Goal: Transaction & Acquisition: Purchase product/service

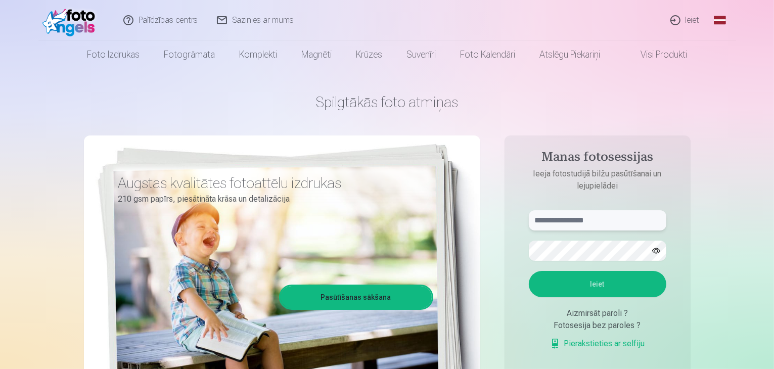
type input "**********"
click at [591, 225] on input "**********" at bounding box center [598, 220] width 138 height 20
click at [565, 282] on button "Ieiet" at bounding box center [598, 284] width 138 height 26
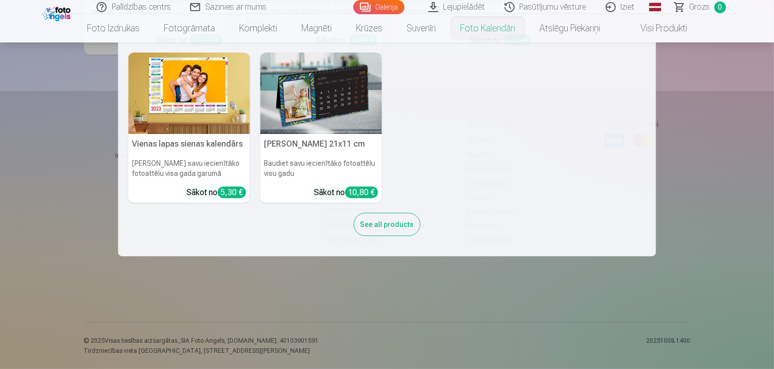
scroll to position [9105, 0]
click at [502, 211] on div "Vienas lapas sienas kalendārs Parādiet savu iecienītāko fotoattēlu visa gada ga…" at bounding box center [387, 150] width 518 height 194
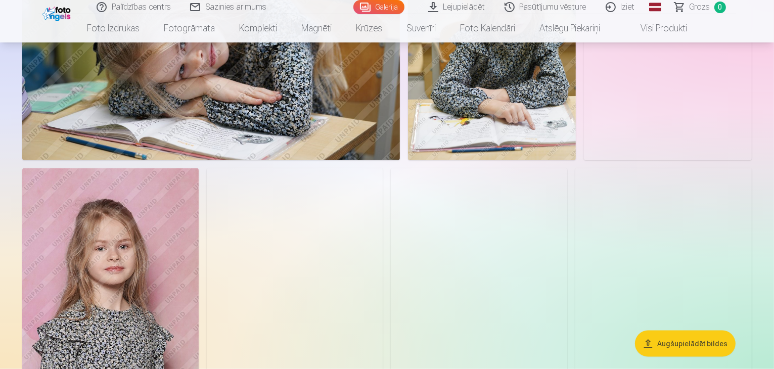
scroll to position [607, 0]
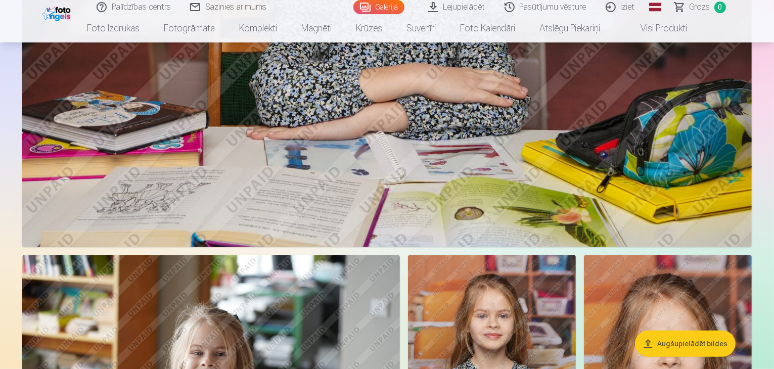
click at [458, 9] on link "Lejupielādēt" at bounding box center [457, 7] width 76 height 14
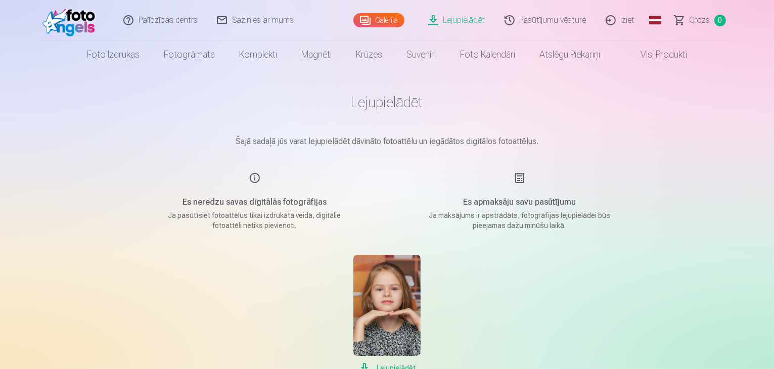
click at [534, 19] on link "Pasūtījumu vēsture" at bounding box center [546, 20] width 101 height 40
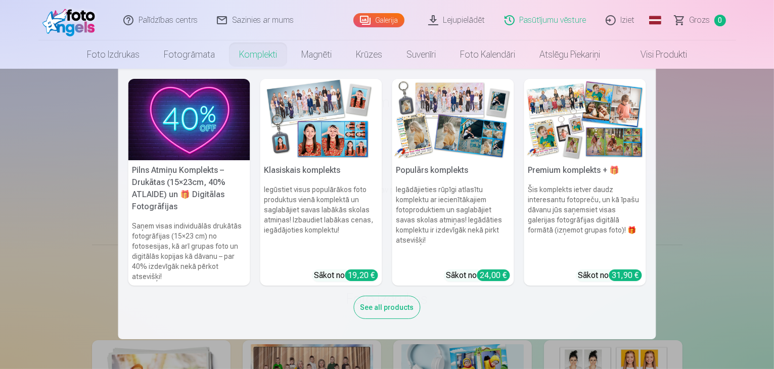
click at [263, 60] on link "Komplekti" at bounding box center [258, 54] width 62 height 28
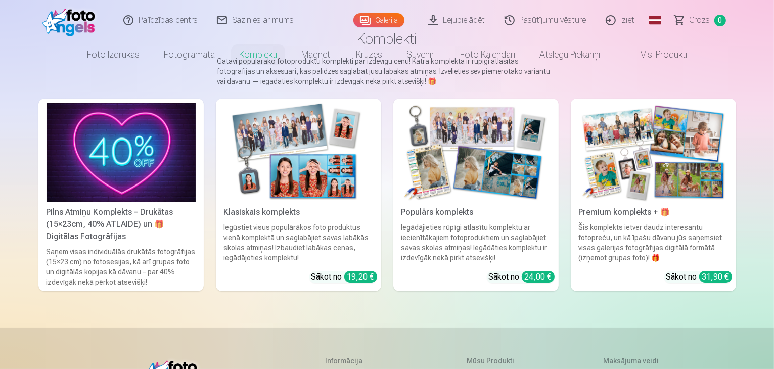
scroll to position [101, 0]
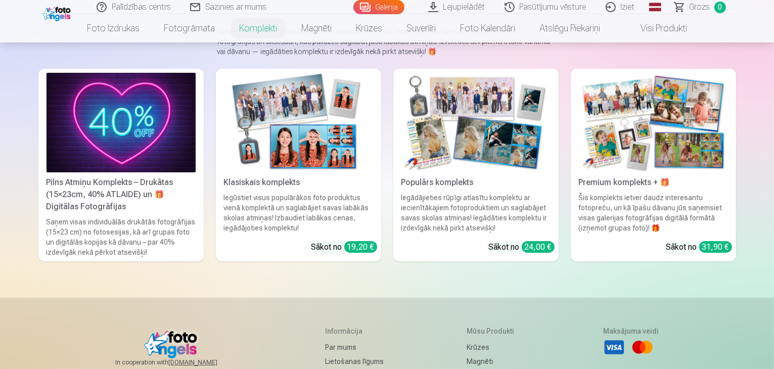
click at [465, 161] on img at bounding box center [476, 123] width 149 height 100
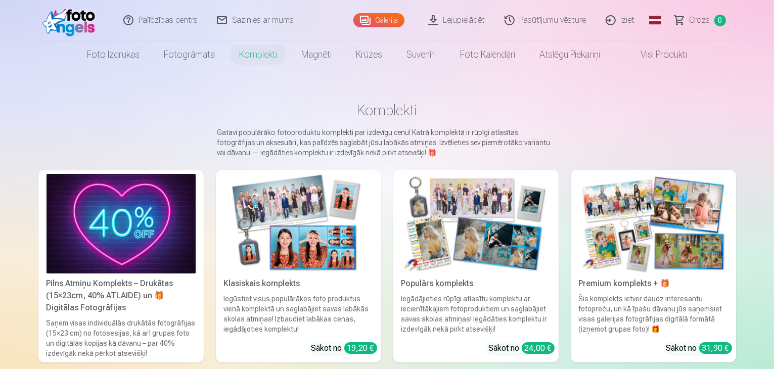
click at [277, 203] on img at bounding box center [298, 224] width 149 height 100
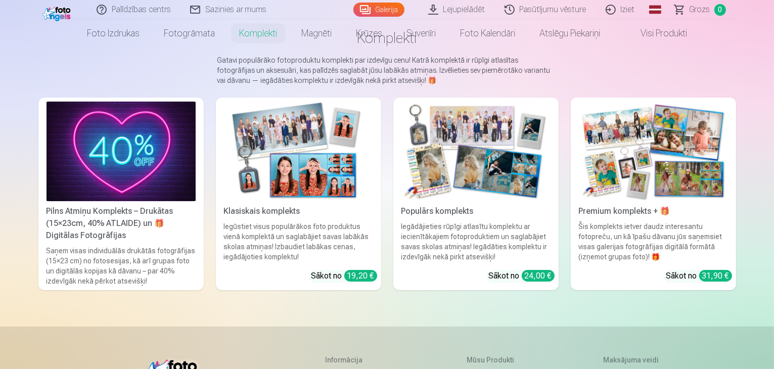
scroll to position [101, 0]
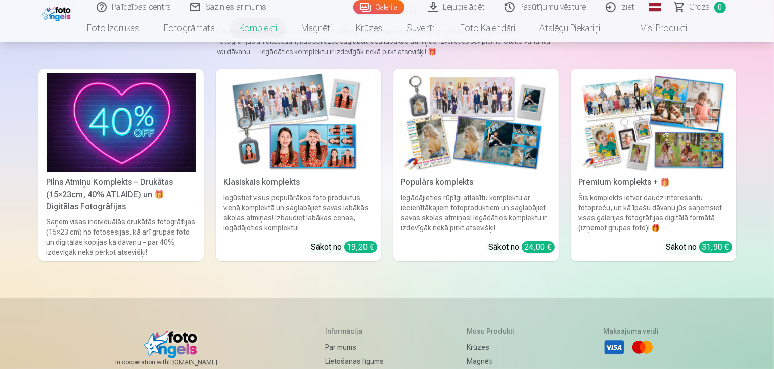
click at [57, 164] on img at bounding box center [121, 123] width 149 height 100
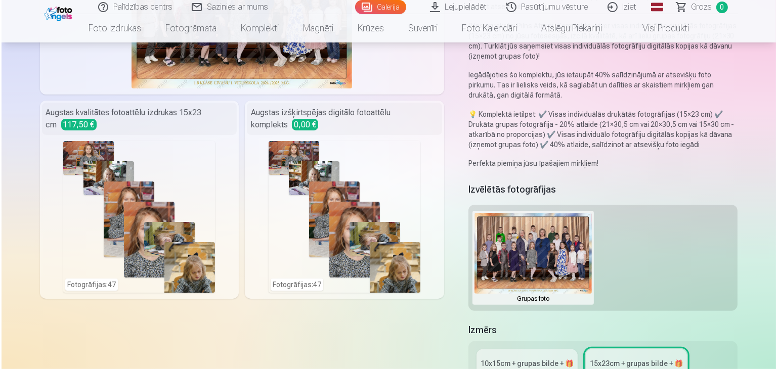
scroll to position [202, 0]
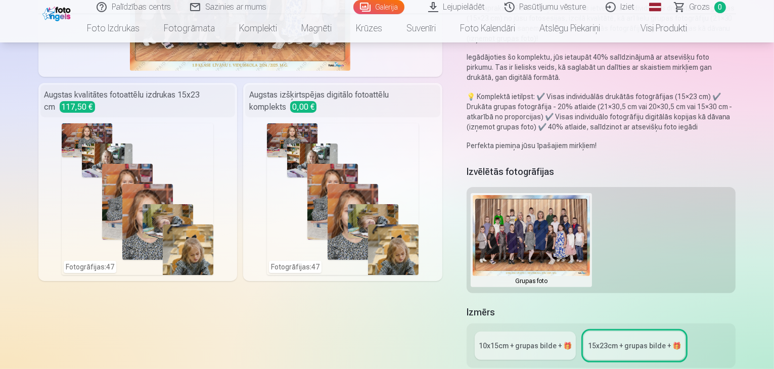
click at [327, 151] on div "Fotogrāfijas : 47" at bounding box center [343, 199] width 152 height 152
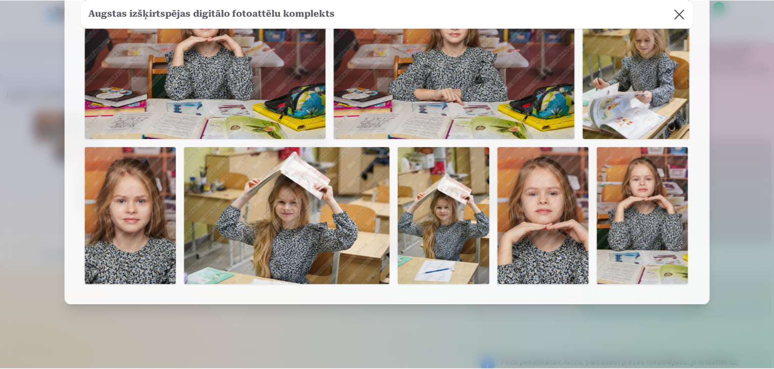
scroll to position [1584, 0]
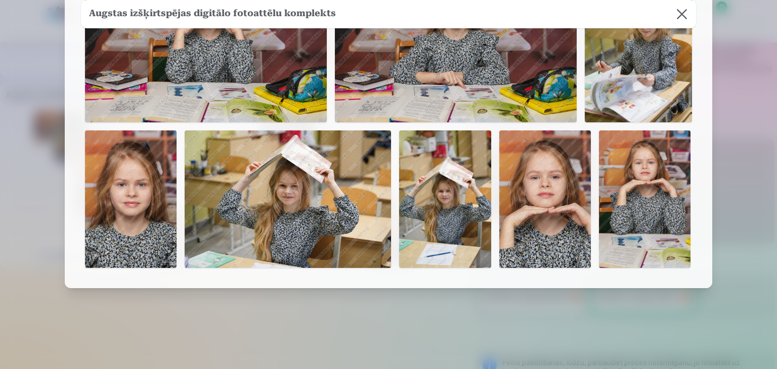
click at [724, 160] on div at bounding box center [388, 184] width 777 height 369
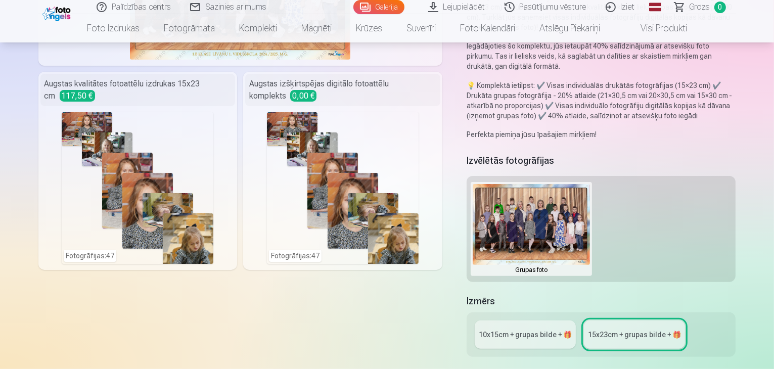
scroll to position [304, 0]
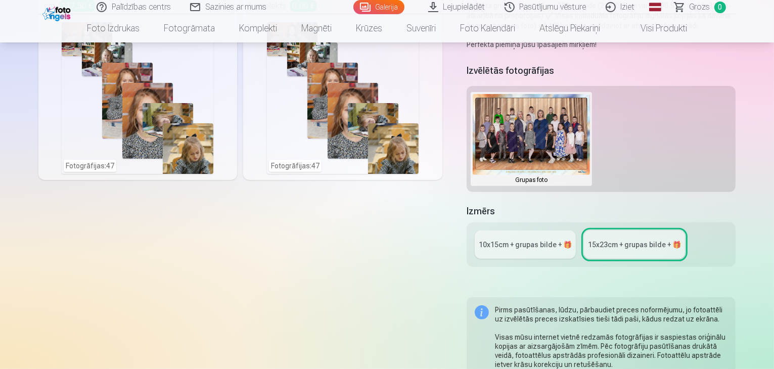
click at [521, 231] on link "10x15сm + grupas bilde + 🎁" at bounding box center [525, 245] width 101 height 28
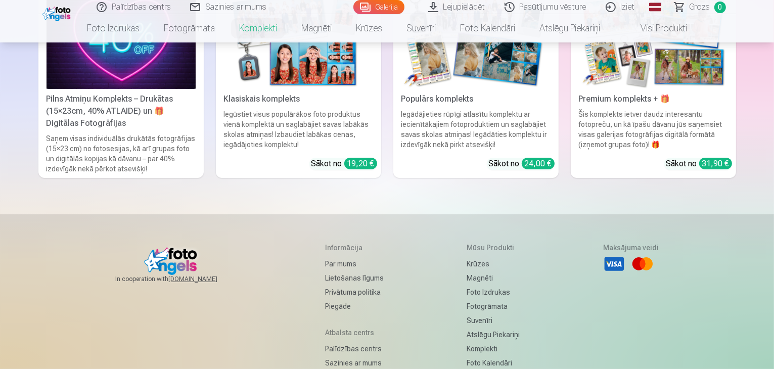
scroll to position [101, 0]
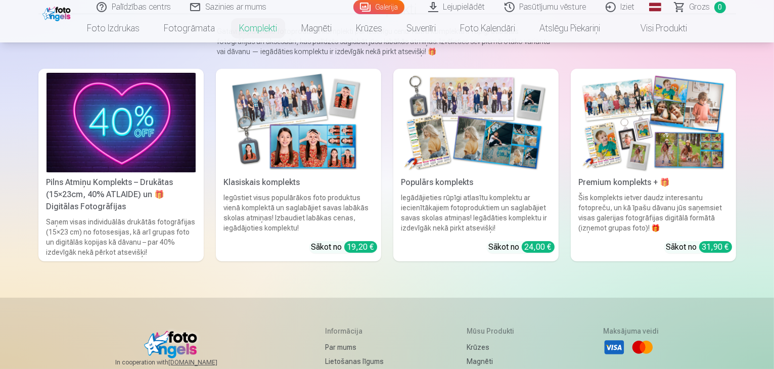
click at [466, 138] on img at bounding box center [476, 123] width 149 height 100
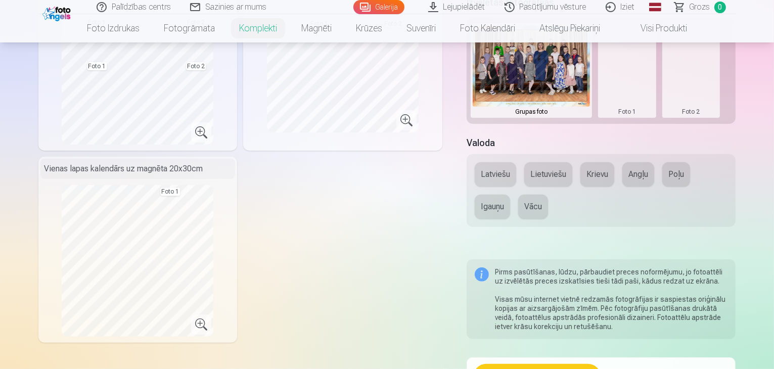
scroll to position [304, 0]
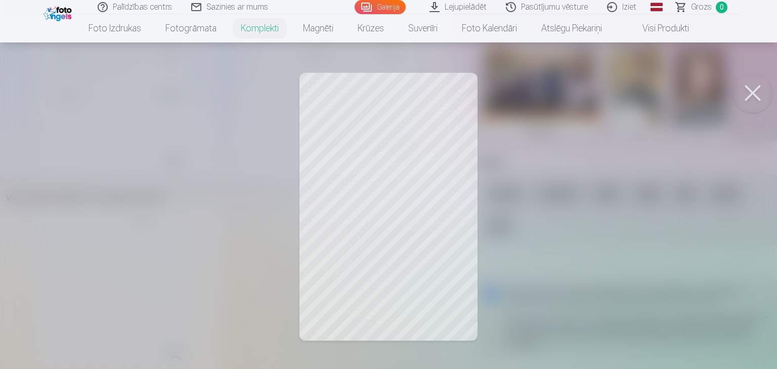
click at [421, 176] on div at bounding box center [388, 184] width 777 height 369
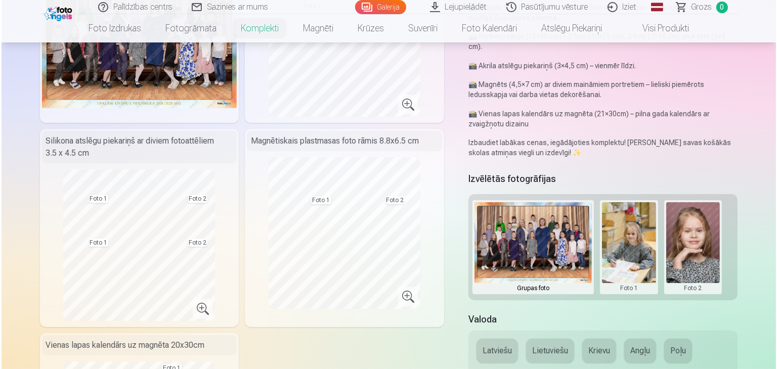
scroll to position [101, 0]
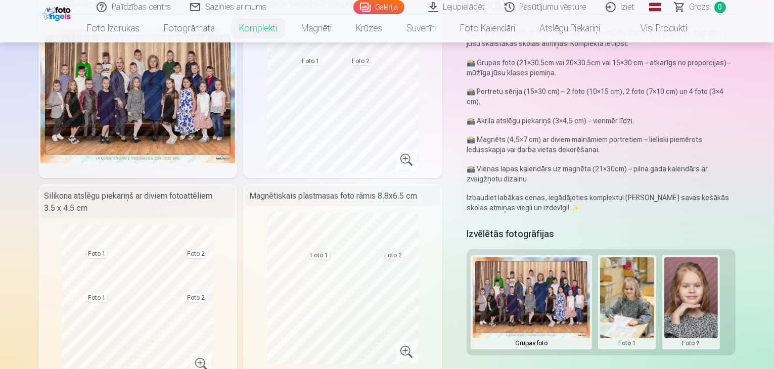
click at [696, 284] on button at bounding box center [692, 302] width 54 height 90
click at [697, 285] on button "Nomainiet foto" at bounding box center [699, 282] width 82 height 28
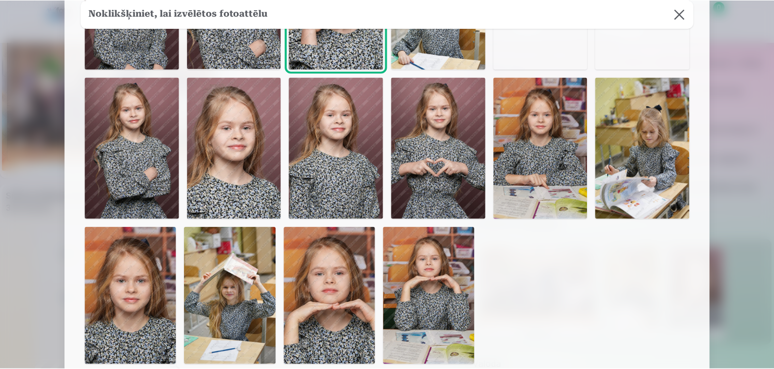
scroll to position [704, 0]
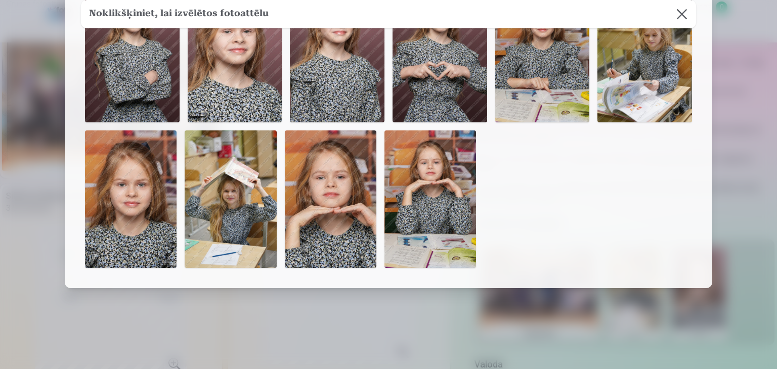
click at [138, 231] on img at bounding box center [131, 200] width 92 height 138
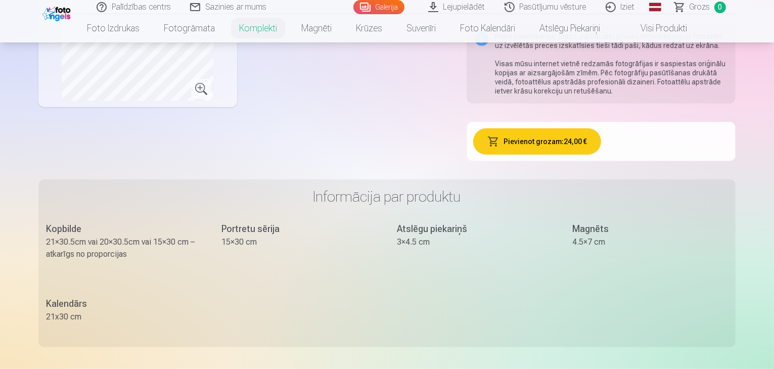
scroll to position [0, 0]
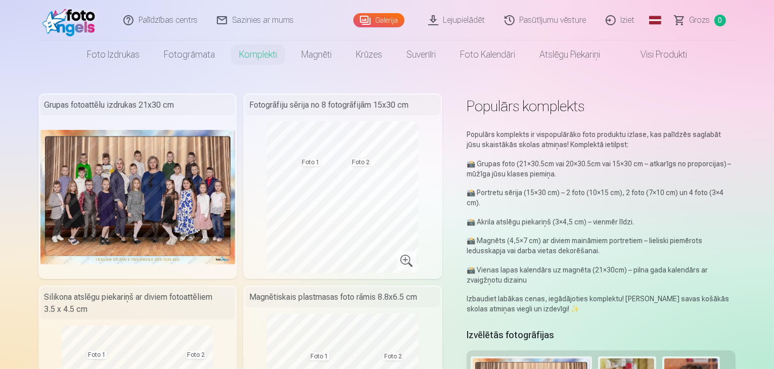
click at [539, 20] on link "Pasūtījumu vēsture" at bounding box center [546, 20] width 101 height 40
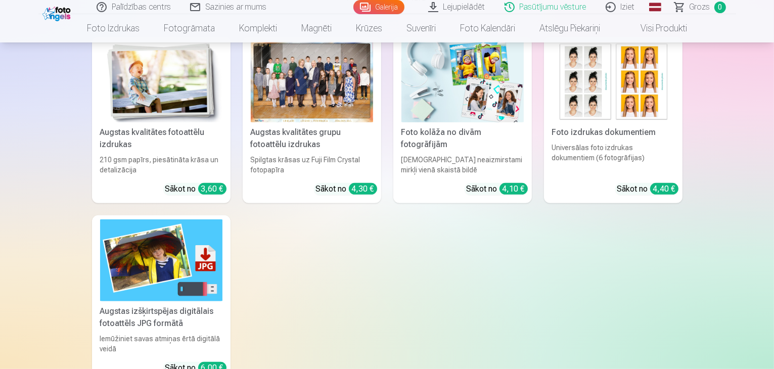
scroll to position [405, 0]
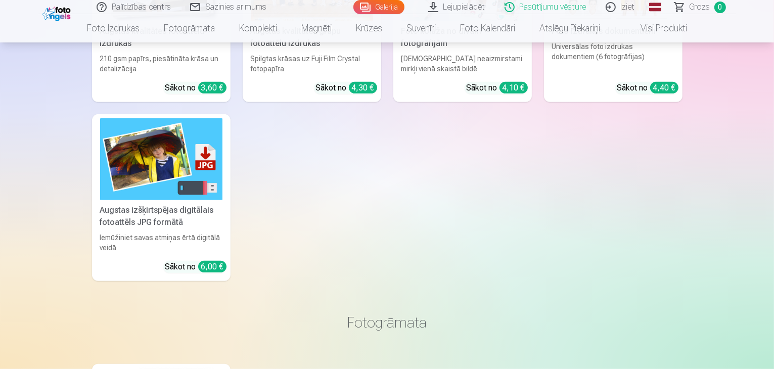
click at [169, 210] on div "Augstas izšķirtspējas digitālais fotoattēls JPG formātā" at bounding box center [161, 216] width 131 height 24
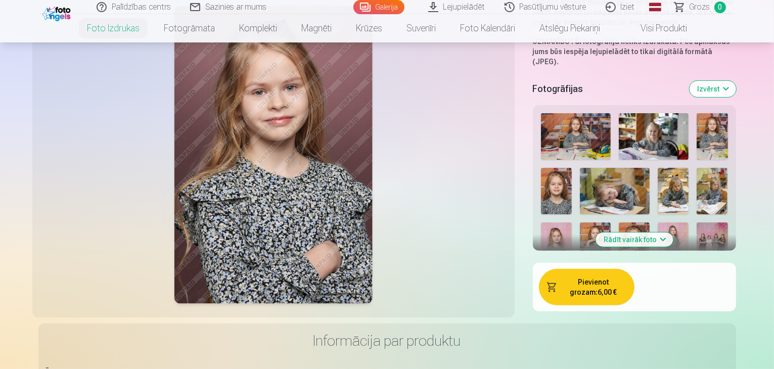
scroll to position [304, 0]
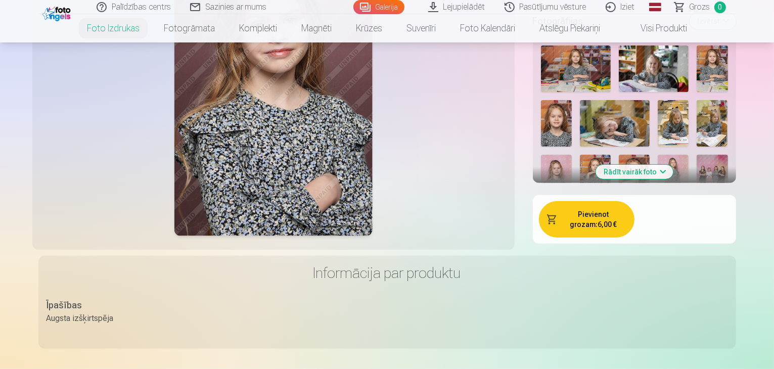
click at [644, 165] on button "Rādīt vairāk foto" at bounding box center [634, 172] width 77 height 14
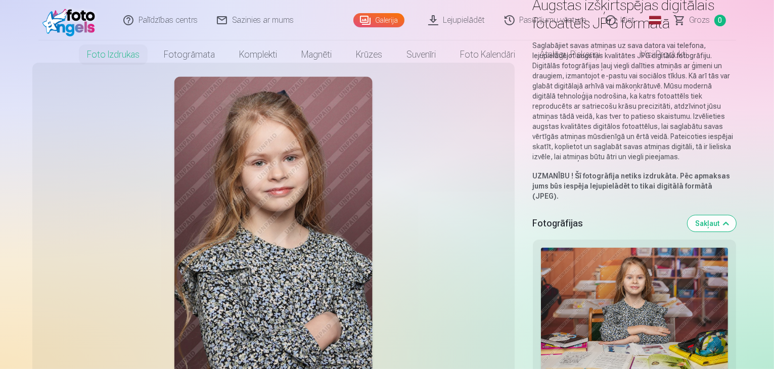
scroll to position [0, 0]
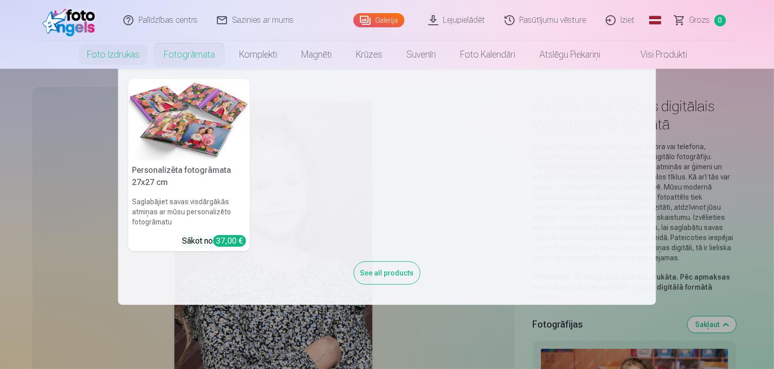
click at [180, 119] on img at bounding box center [189, 119] width 122 height 81
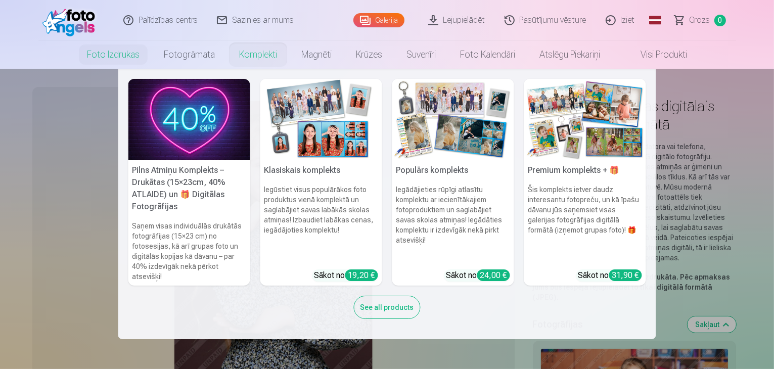
click at [558, 157] on img at bounding box center [586, 119] width 122 height 81
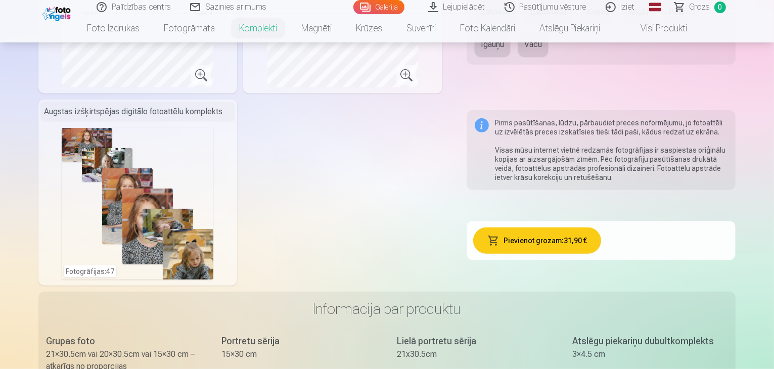
scroll to position [607, 0]
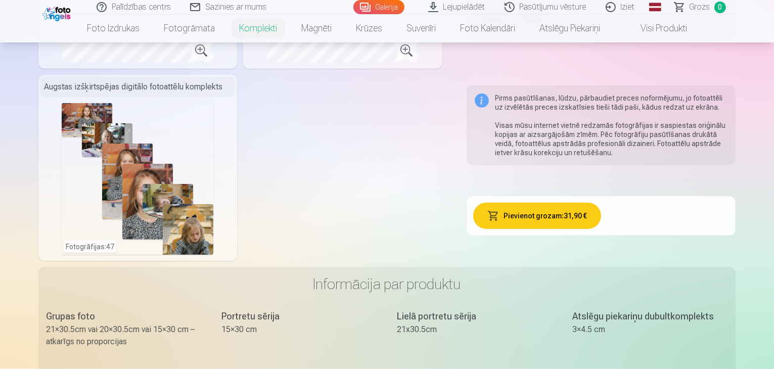
click at [575, 211] on button "Pievienot grozam : 31,90 €" at bounding box center [537, 216] width 128 height 26
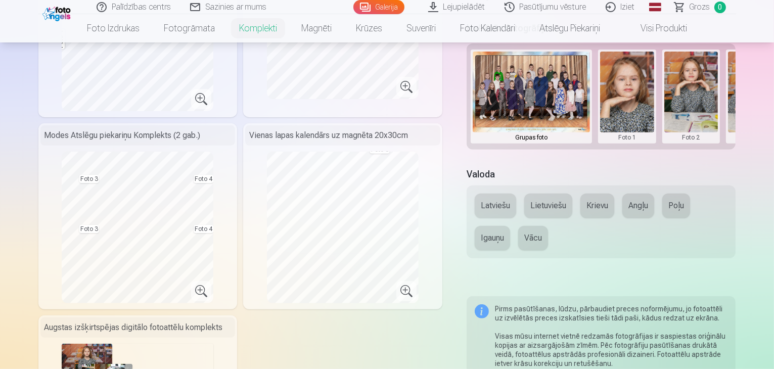
scroll to position [304, 0]
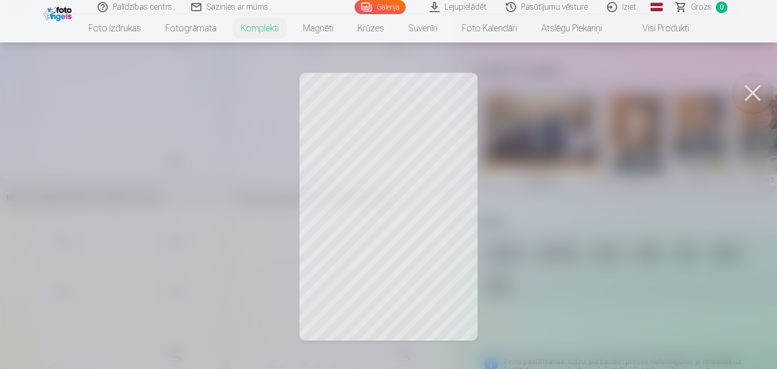
click at [419, 192] on div at bounding box center [388, 184] width 777 height 369
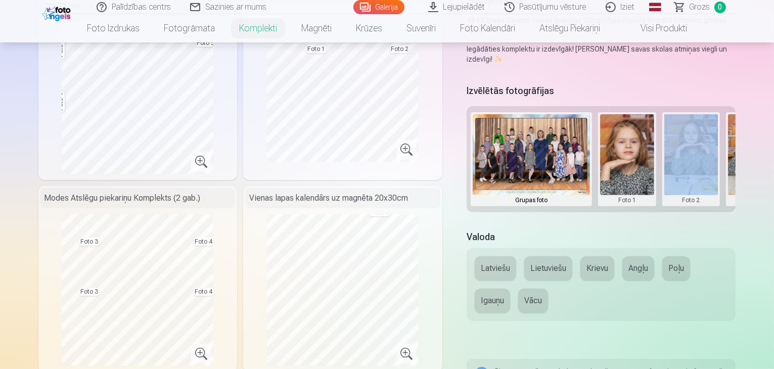
drag, startPoint x: 647, startPoint y: 195, endPoint x: 683, endPoint y: 199, distance: 35.6
click at [683, 199] on div "Izvēlētās fotogrāfijas Grupas foto Foto 1 Foto 2 Foto 3 Foto 4 Foto 5" at bounding box center [602, 150] width 270 height 136
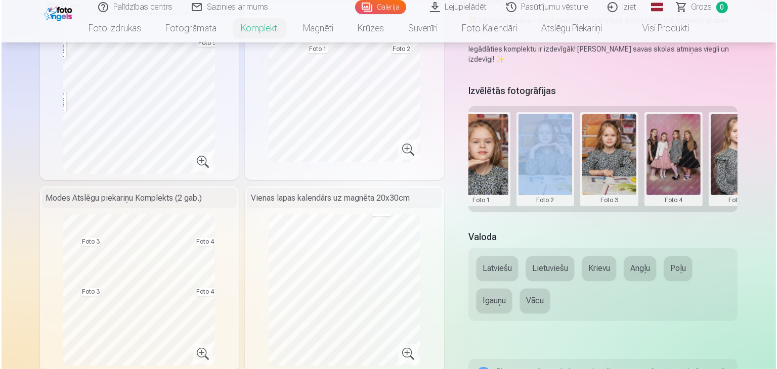
scroll to position [0, 150]
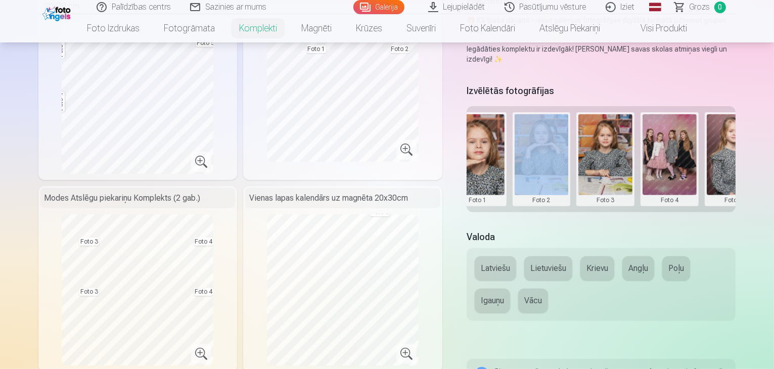
click at [741, 146] on button at bounding box center [734, 159] width 54 height 90
click at [741, 144] on button "Nomainiet foto" at bounding box center [731, 138] width 82 height 28
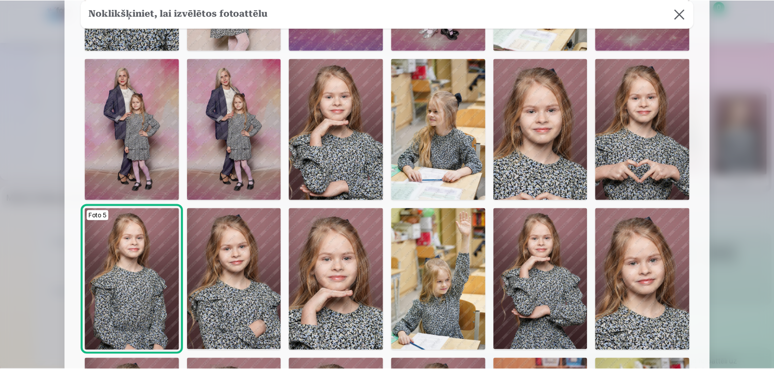
scroll to position [704, 0]
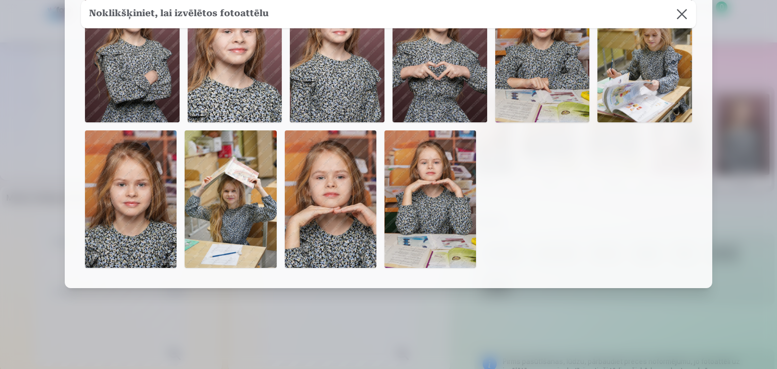
click at [142, 235] on img at bounding box center [131, 200] width 92 height 138
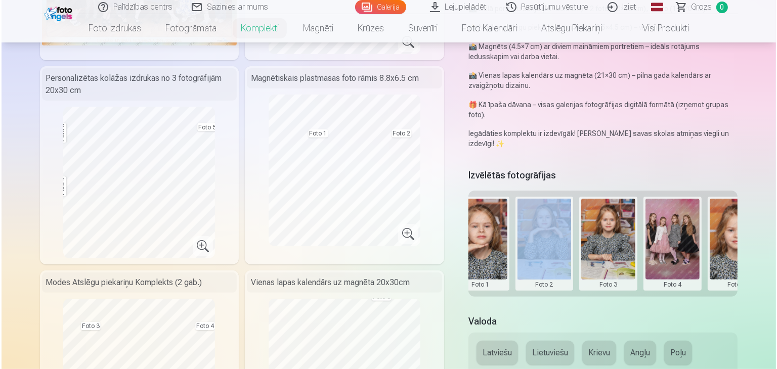
scroll to position [202, 0]
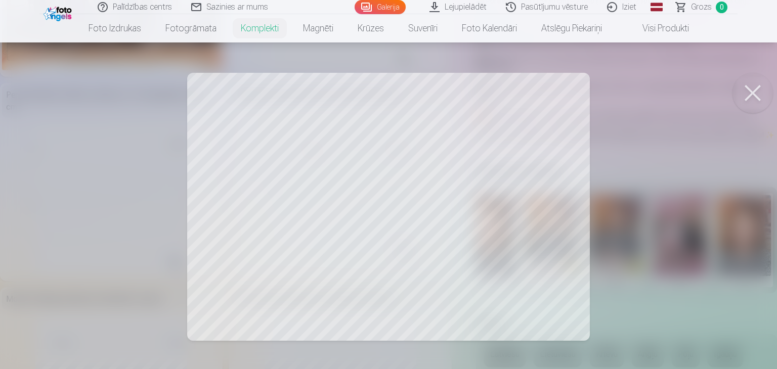
click at [481, 195] on div at bounding box center [388, 184] width 777 height 369
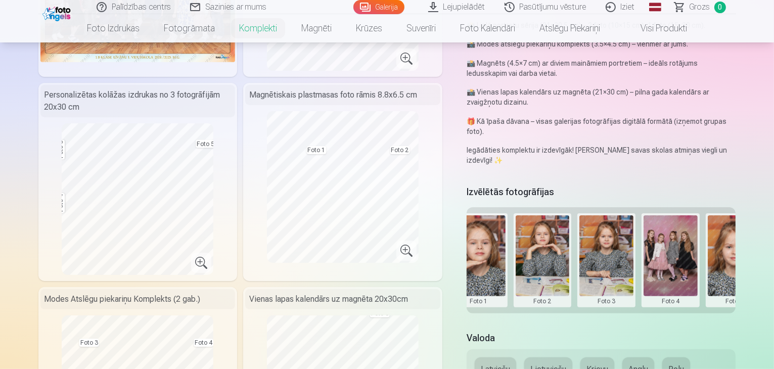
click at [615, 251] on button at bounding box center [607, 260] width 54 height 90
click at [617, 242] on button "Nomainiet foto" at bounding box center [614, 240] width 82 height 28
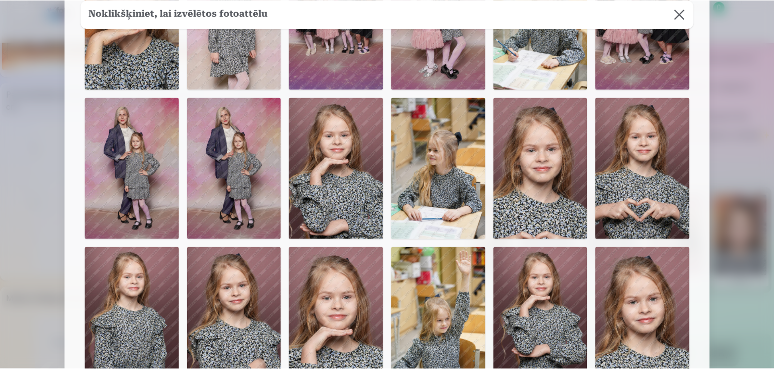
scroll to position [304, 0]
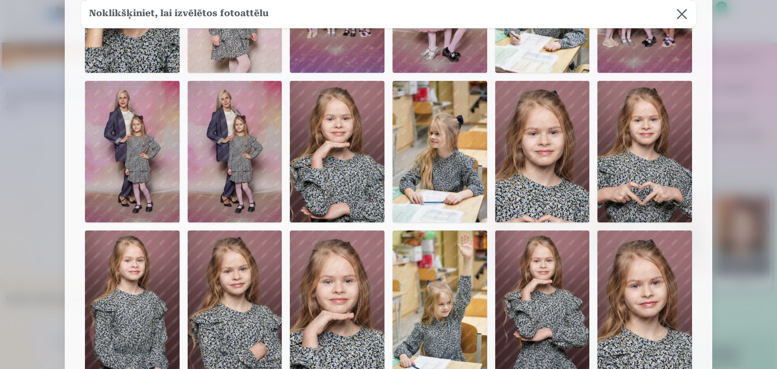
click at [632, 165] on img at bounding box center [644, 152] width 95 height 142
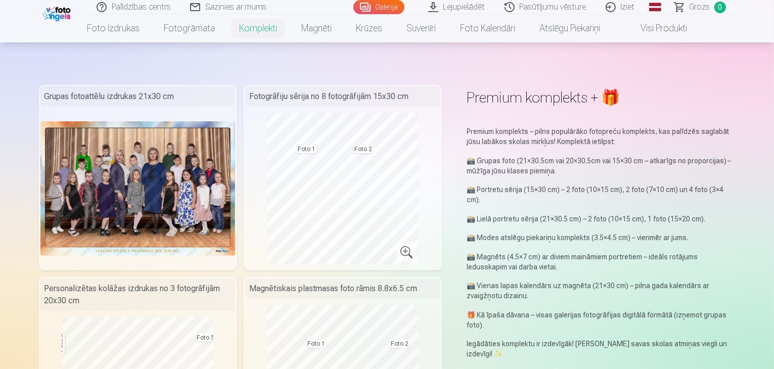
scroll to position [0, 0]
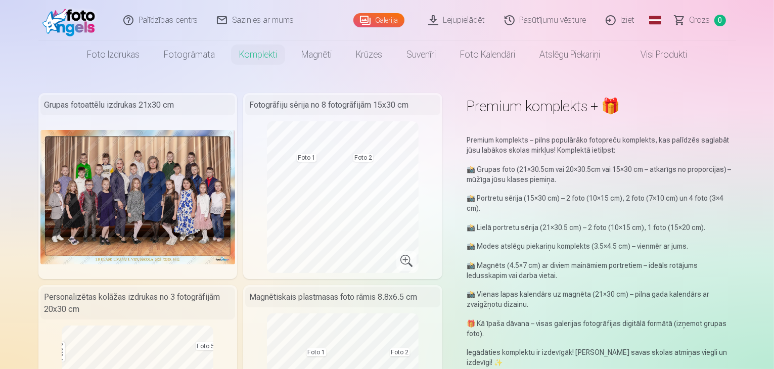
click at [196, 214] on img at bounding box center [137, 197] width 195 height 135
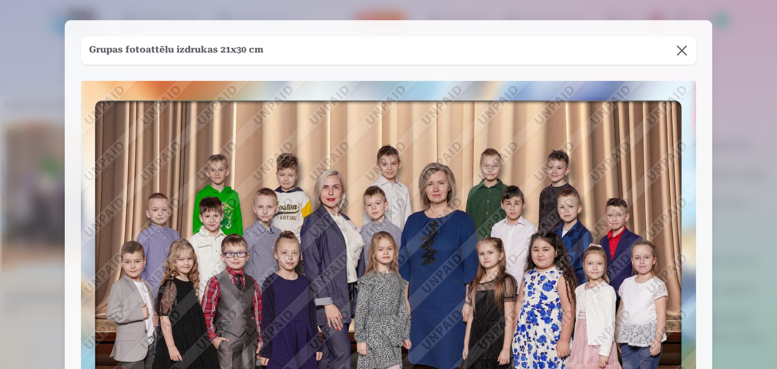
click at [380, 209] on img at bounding box center [388, 292] width 615 height 423
click at [738, 74] on div at bounding box center [388, 184] width 777 height 369
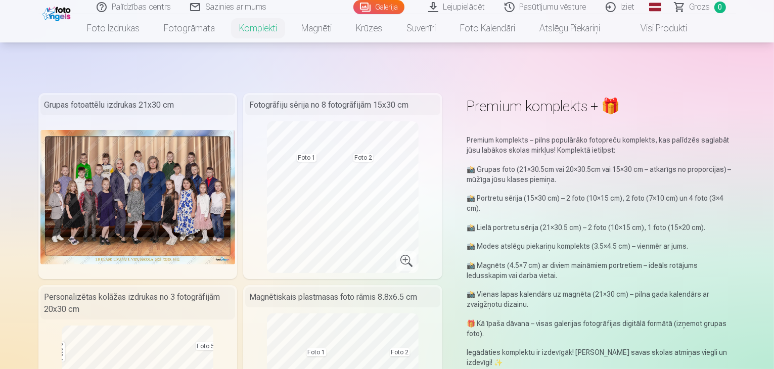
scroll to position [304, 0]
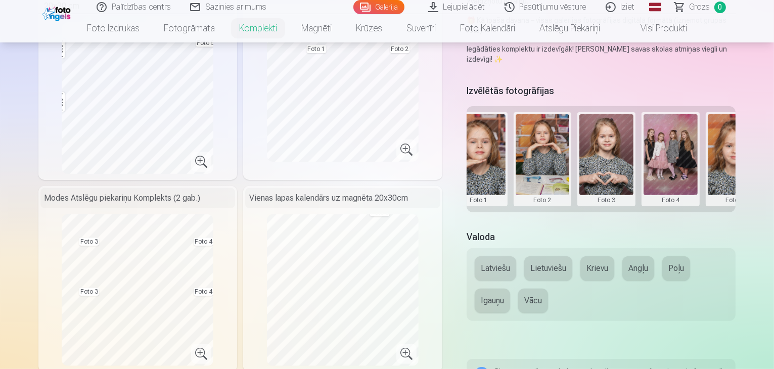
click at [507, 256] on button "Latviešu" at bounding box center [495, 268] width 41 height 24
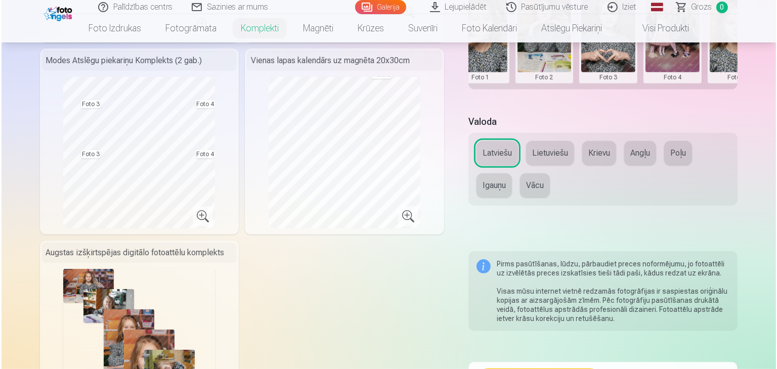
scroll to position [513, 0]
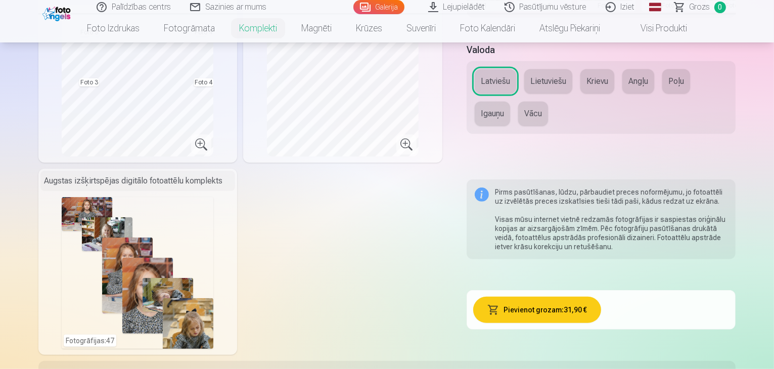
click at [529, 300] on button "Pievienot grozam : 31,90 €" at bounding box center [537, 310] width 128 height 26
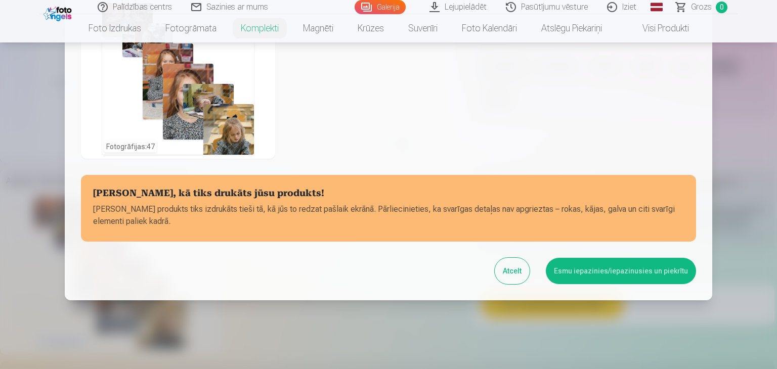
scroll to position [416, 0]
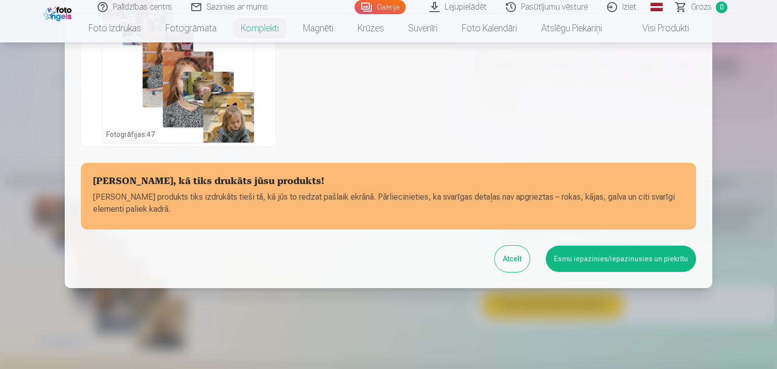
click at [638, 268] on button "Esmu iepazinies/iepazinusies un piekrītu" at bounding box center [621, 259] width 150 height 26
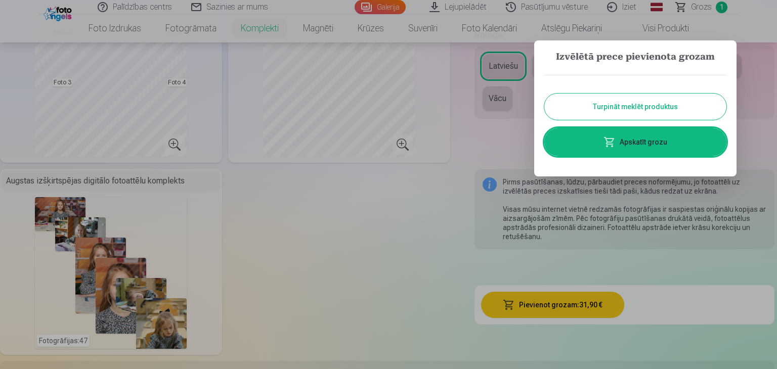
click at [640, 141] on link "Apskatīt grozu" at bounding box center [635, 142] width 182 height 28
